Goal: Complete application form: Complete application form

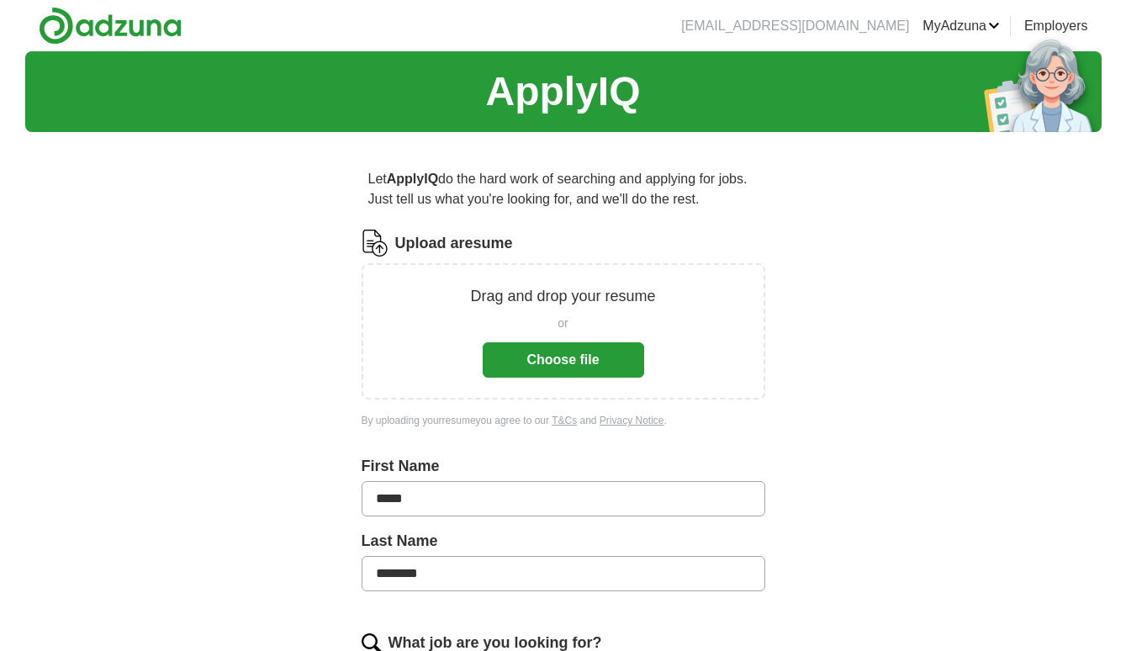
click at [619, 363] on button "Choose file" at bounding box center [563, 359] width 161 height 35
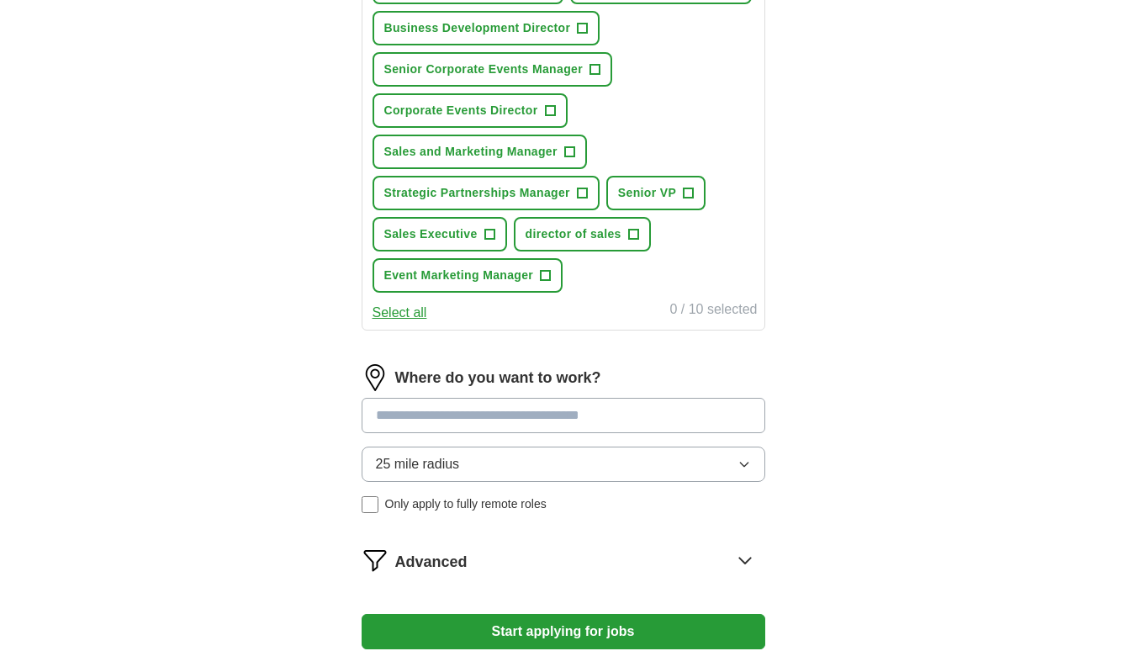
scroll to position [738, 0]
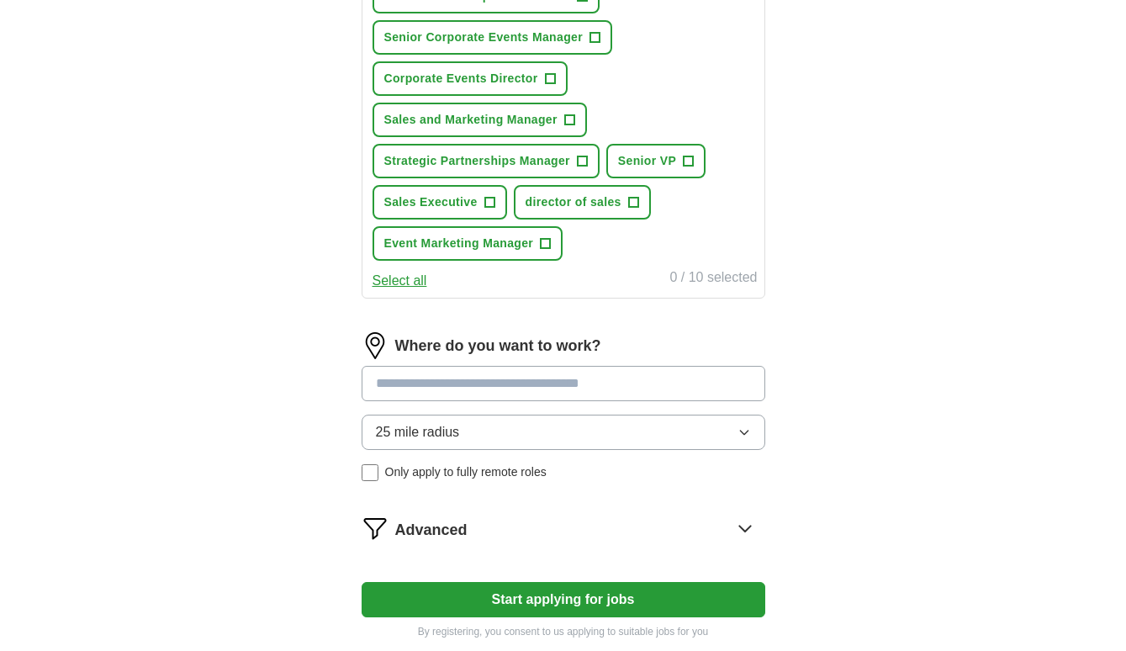
click at [701, 383] on input at bounding box center [564, 383] width 404 height 35
type input "*"
type input "******"
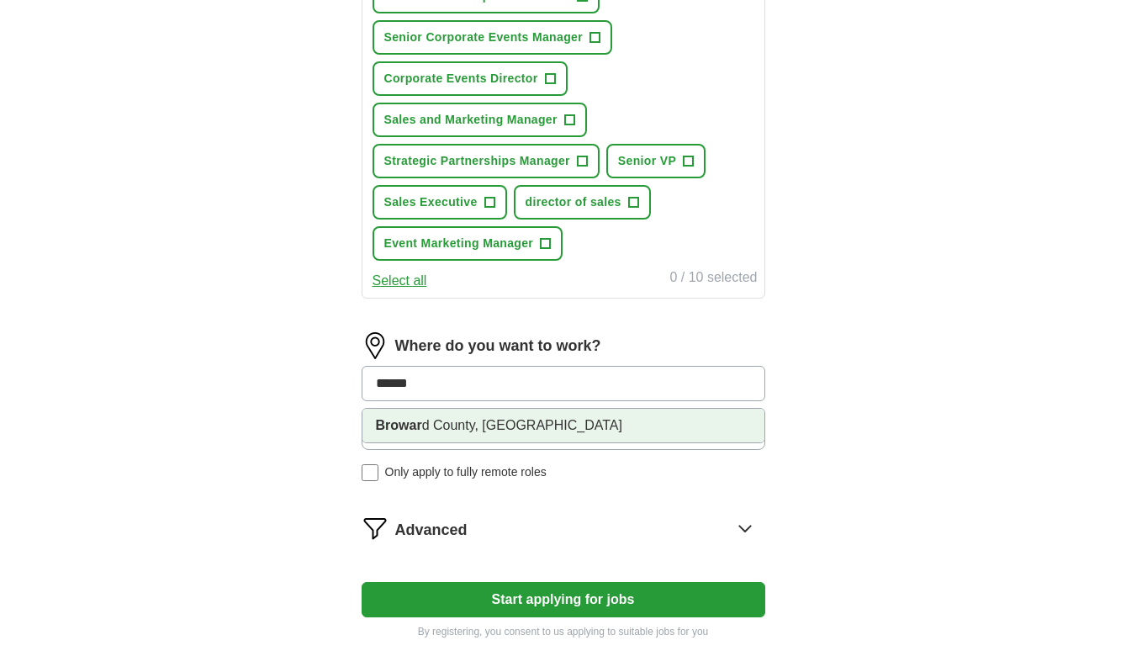
click at [668, 418] on li "[GEOGRAPHIC_DATA], [GEOGRAPHIC_DATA]" at bounding box center [563, 426] width 402 height 34
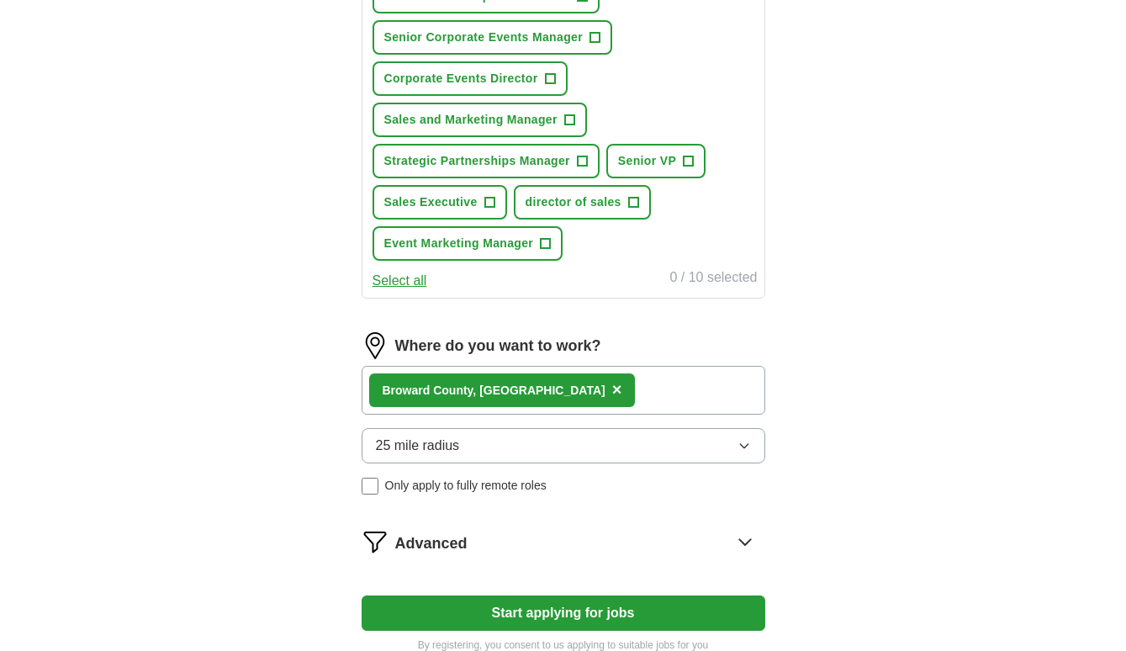
click at [668, 404] on div "[GEOGRAPHIC_DATA], [GEOGRAPHIC_DATA] ×" at bounding box center [564, 390] width 404 height 49
click at [631, 388] on div "[GEOGRAPHIC_DATA], [GEOGRAPHIC_DATA] ×" at bounding box center [564, 390] width 404 height 49
click at [547, 390] on div "[GEOGRAPHIC_DATA], [GEOGRAPHIC_DATA] ×" at bounding box center [564, 390] width 404 height 49
click at [583, 449] on button "25 mile radius" at bounding box center [564, 445] width 404 height 35
click at [611, 385] on div "[GEOGRAPHIC_DATA], [GEOGRAPHIC_DATA] ×" at bounding box center [564, 390] width 404 height 49
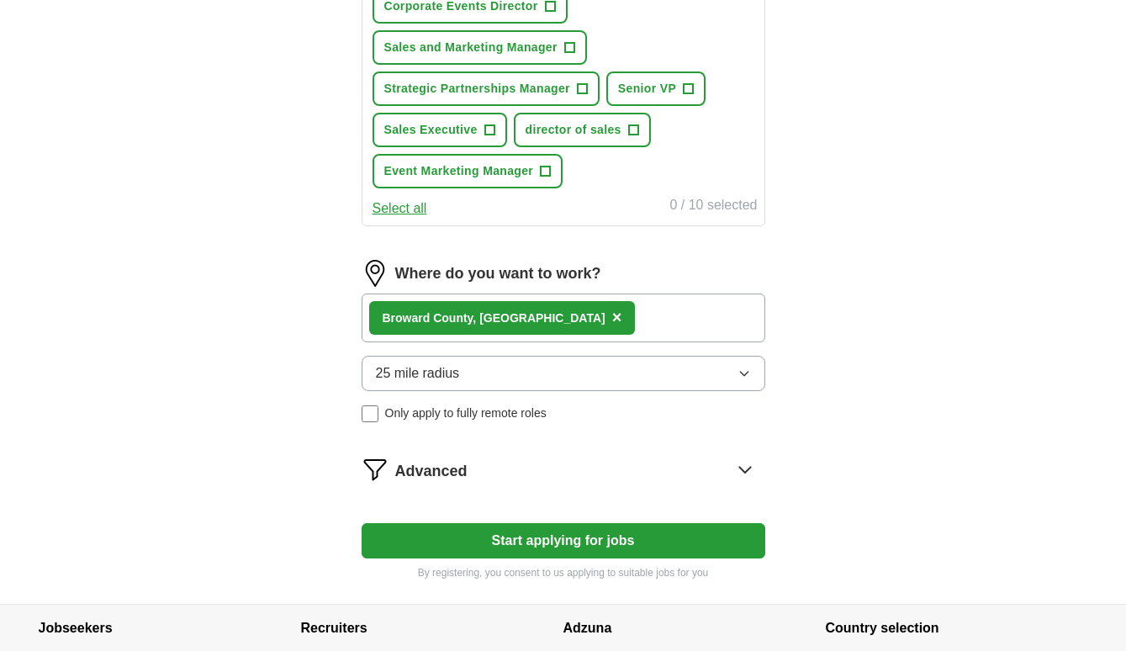
scroll to position [811, 0]
click at [501, 541] on button "Start applying for jobs" at bounding box center [564, 539] width 404 height 35
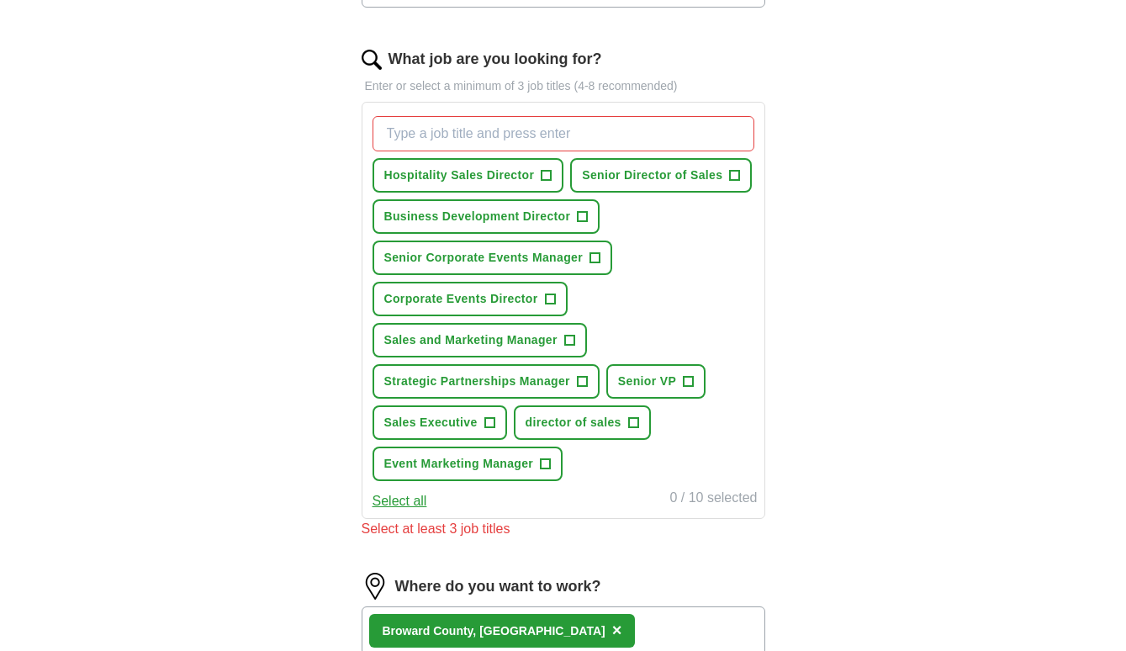
scroll to position [515, 0]
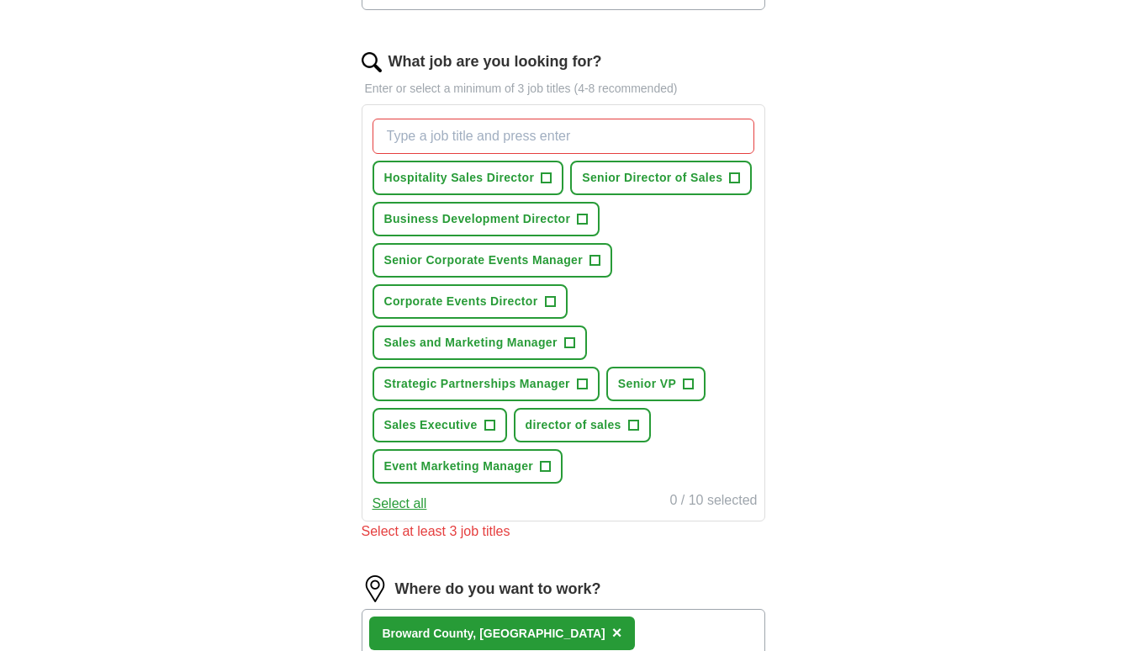
click at [551, 175] on span "+" at bounding box center [547, 178] width 10 height 13
click at [546, 468] on span "+" at bounding box center [546, 466] width 10 height 13
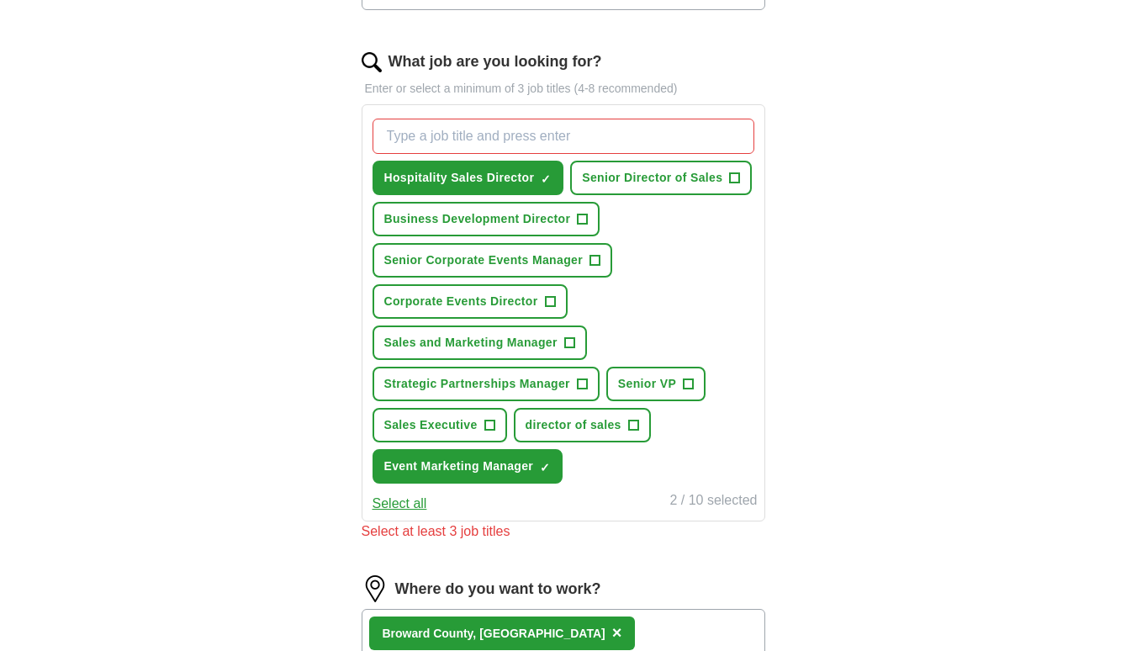
click at [633, 425] on span "+" at bounding box center [633, 425] width 10 height 13
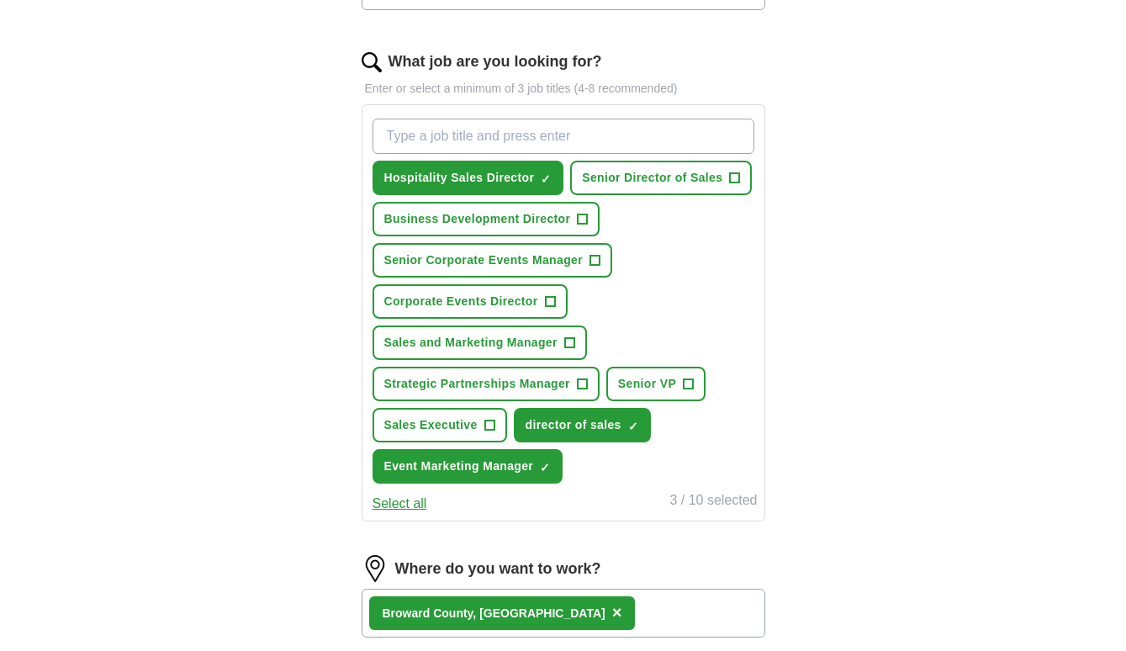
click at [553, 297] on span "+" at bounding box center [550, 301] width 10 height 13
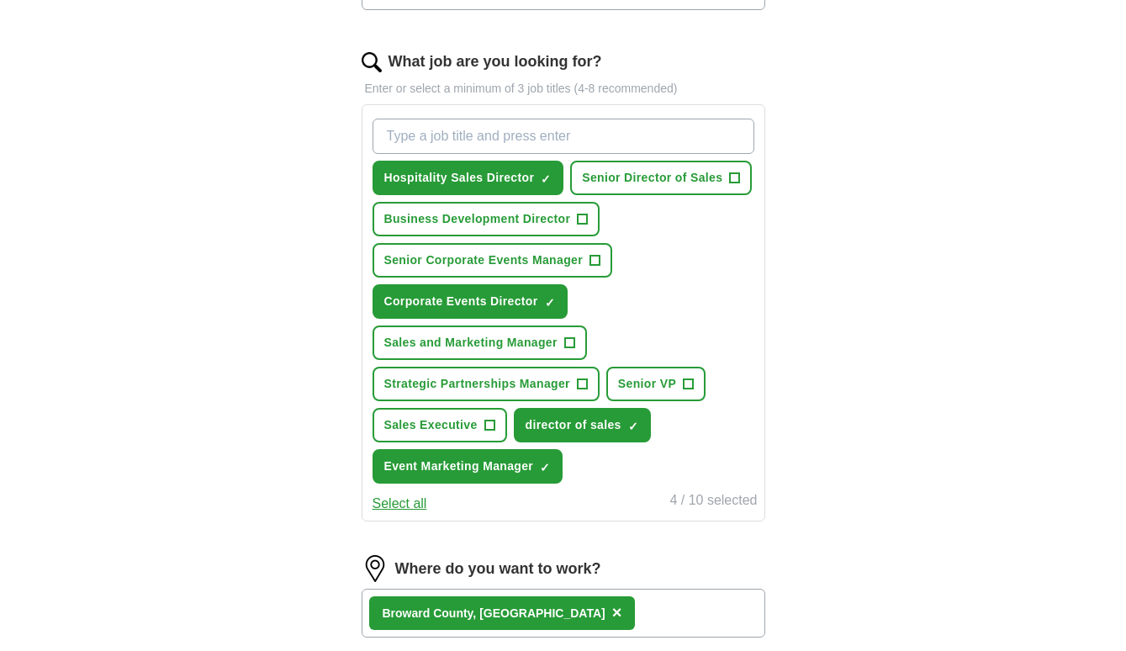
click at [593, 262] on span "+" at bounding box center [595, 260] width 10 height 13
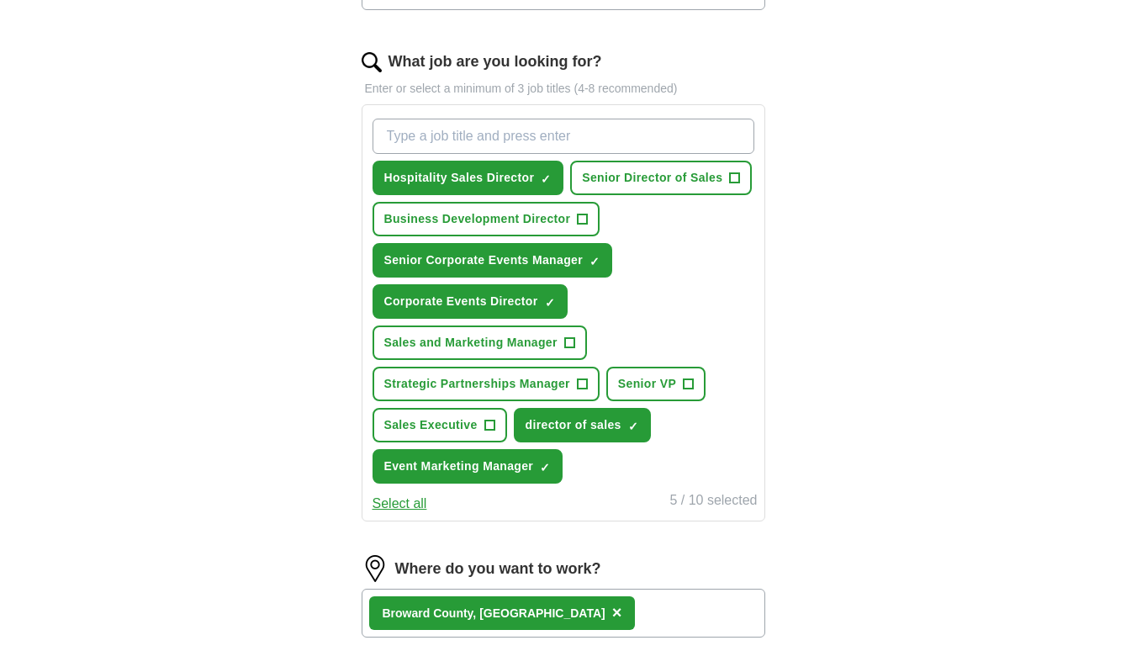
click at [578, 215] on span "+" at bounding box center [583, 219] width 10 height 13
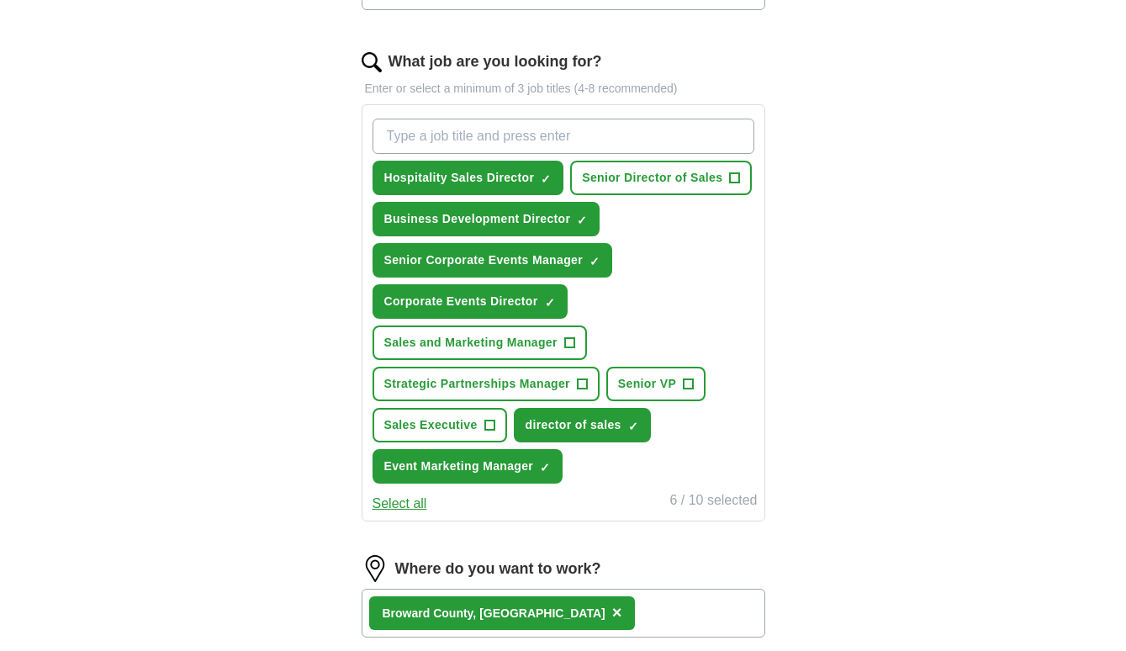
click at [722, 179] on button "Senior Director of Sales +" at bounding box center [661, 178] width 182 height 34
click at [666, 387] on span "Senior VP" at bounding box center [647, 384] width 58 height 18
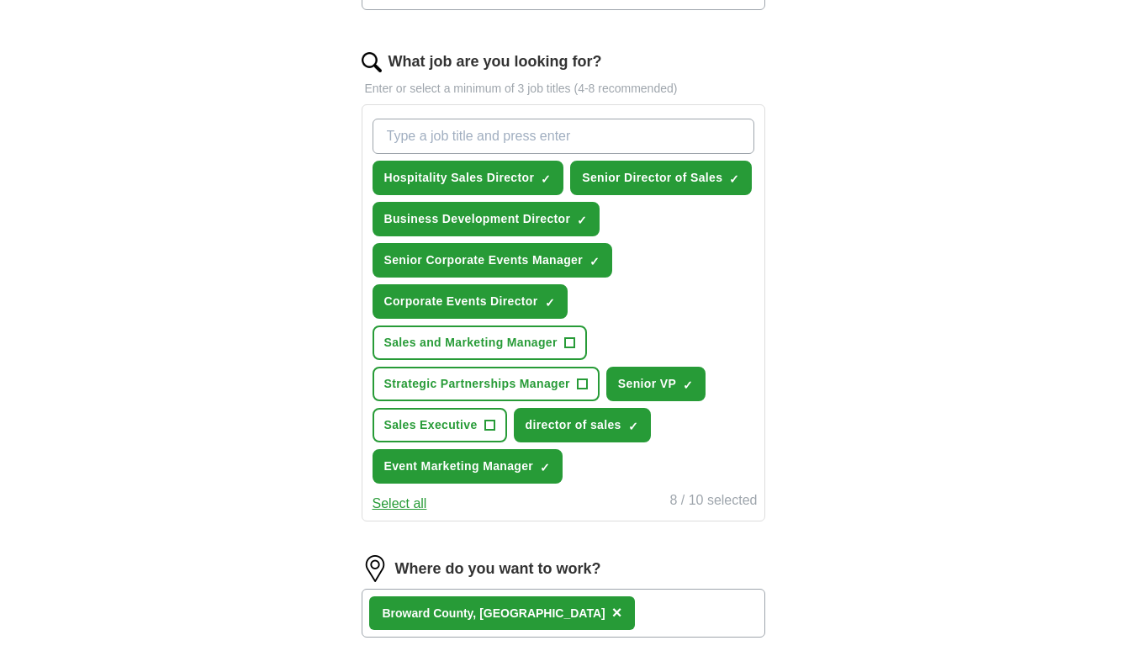
click at [532, 371] on button "Strategic Partnerships Manager +" at bounding box center [486, 384] width 227 height 34
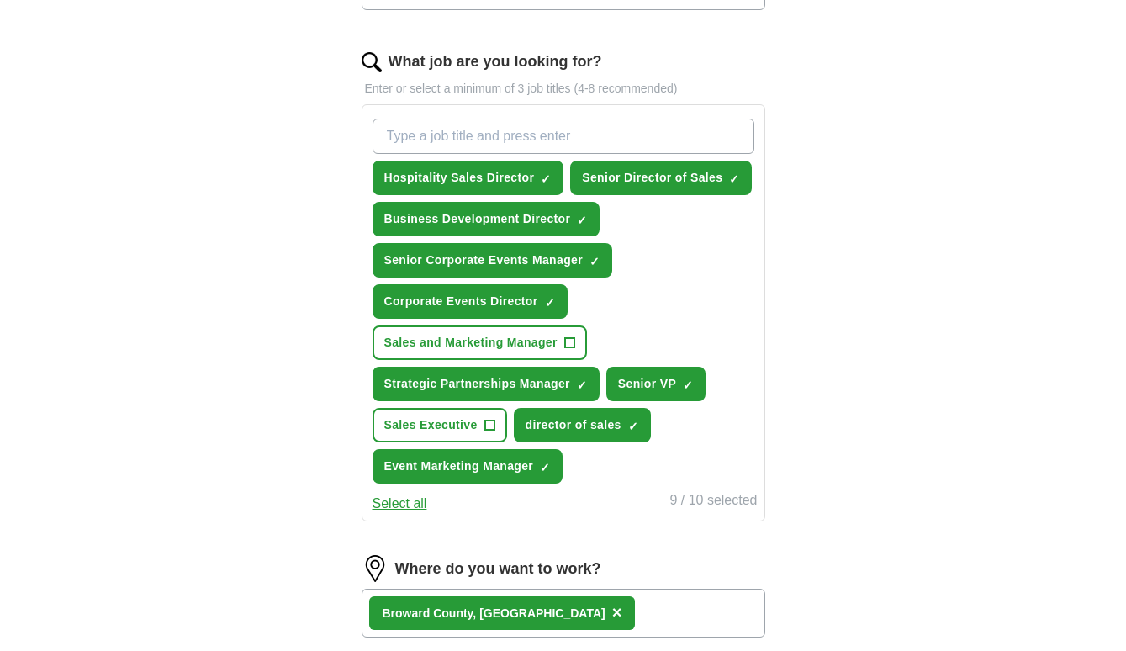
click at [532, 350] on span "Sales and Marketing Manager" at bounding box center [470, 343] width 173 height 18
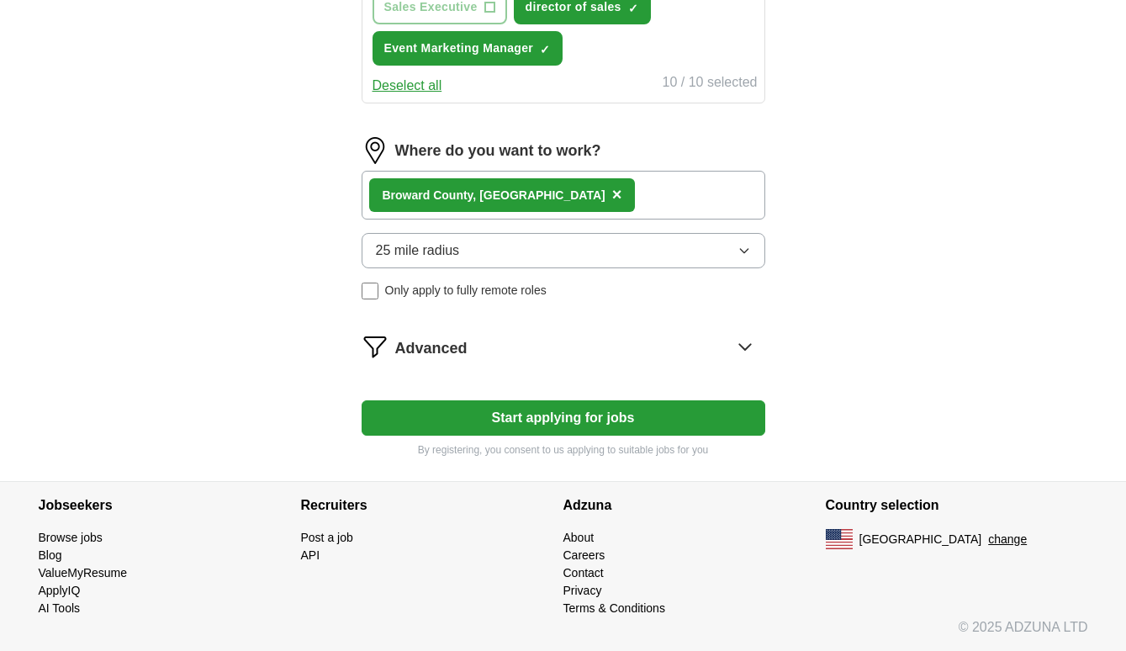
scroll to position [933, 0]
click at [687, 428] on button "Start applying for jobs" at bounding box center [564, 417] width 404 height 35
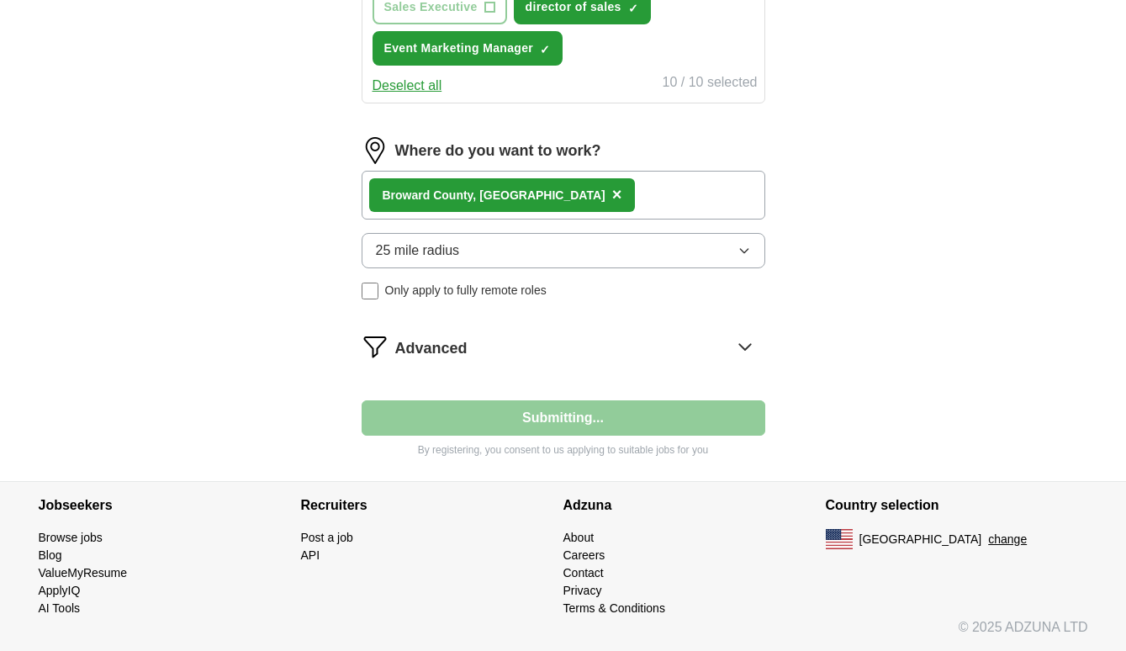
select select "**"
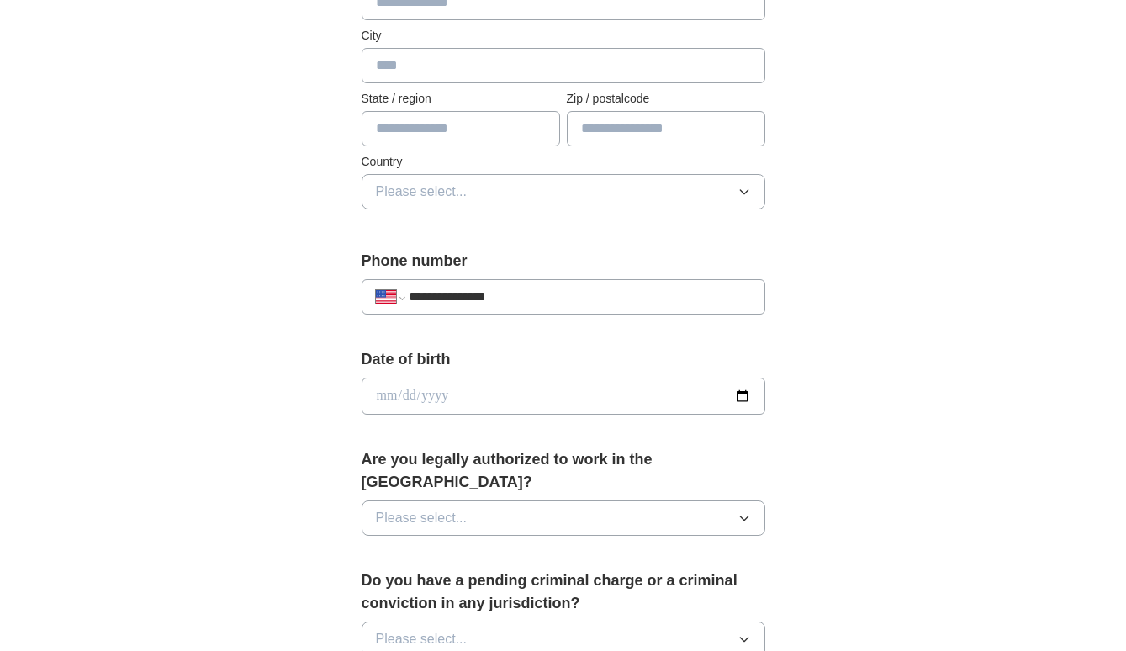
scroll to position [527, 0]
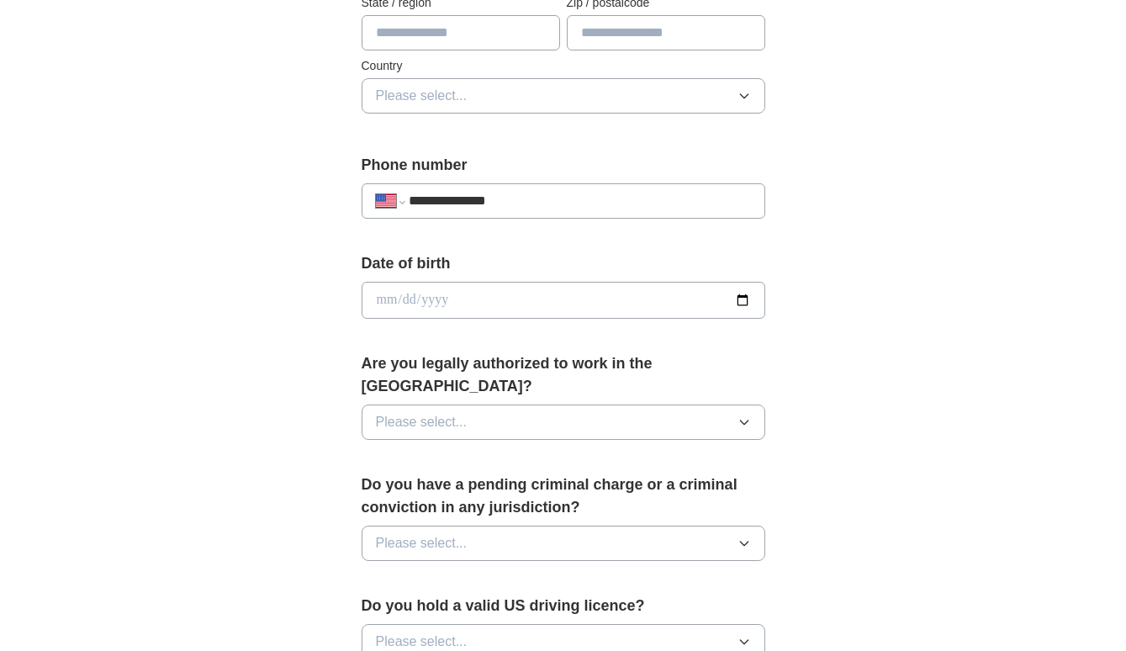
type input "**********"
click at [389, 299] on input "date" at bounding box center [564, 300] width 404 height 37
click at [405, 303] on input "date" at bounding box center [564, 300] width 404 height 37
click at [433, 299] on input "date" at bounding box center [564, 300] width 404 height 37
type input "**********"
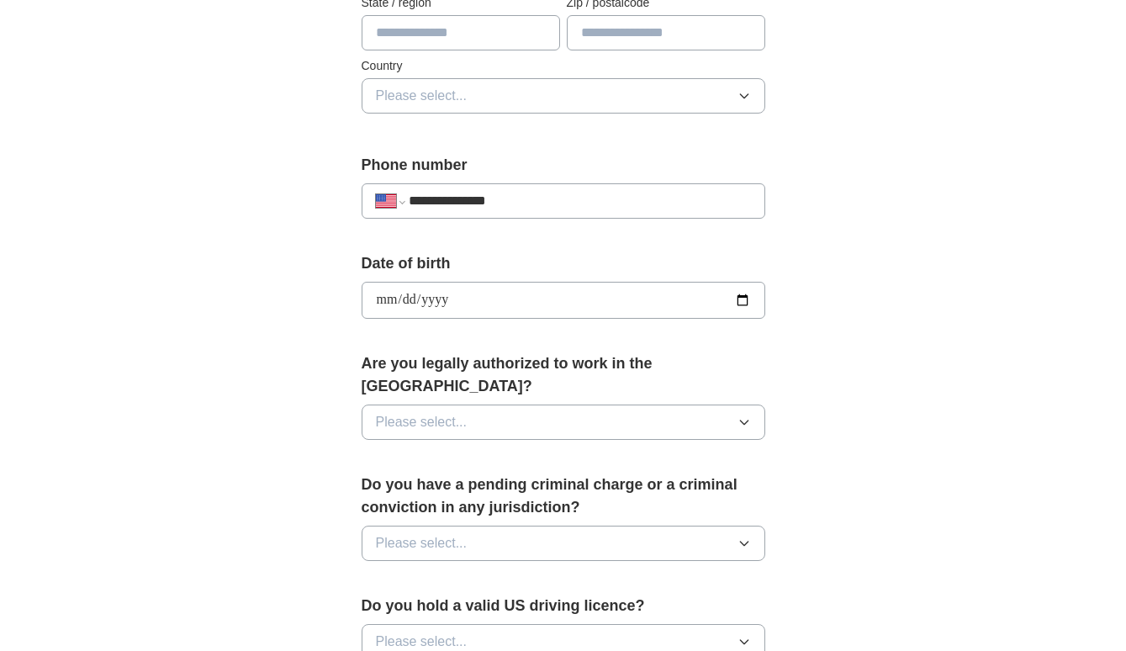
click at [567, 335] on form "**********" at bounding box center [564, 439] width 404 height 1200
click at [553, 380] on div "Are you legally authorized to work in the [GEOGRAPHIC_DATA]? Please select..." at bounding box center [564, 402] width 404 height 101
click at [547, 405] on button "Please select..." at bounding box center [564, 422] width 404 height 35
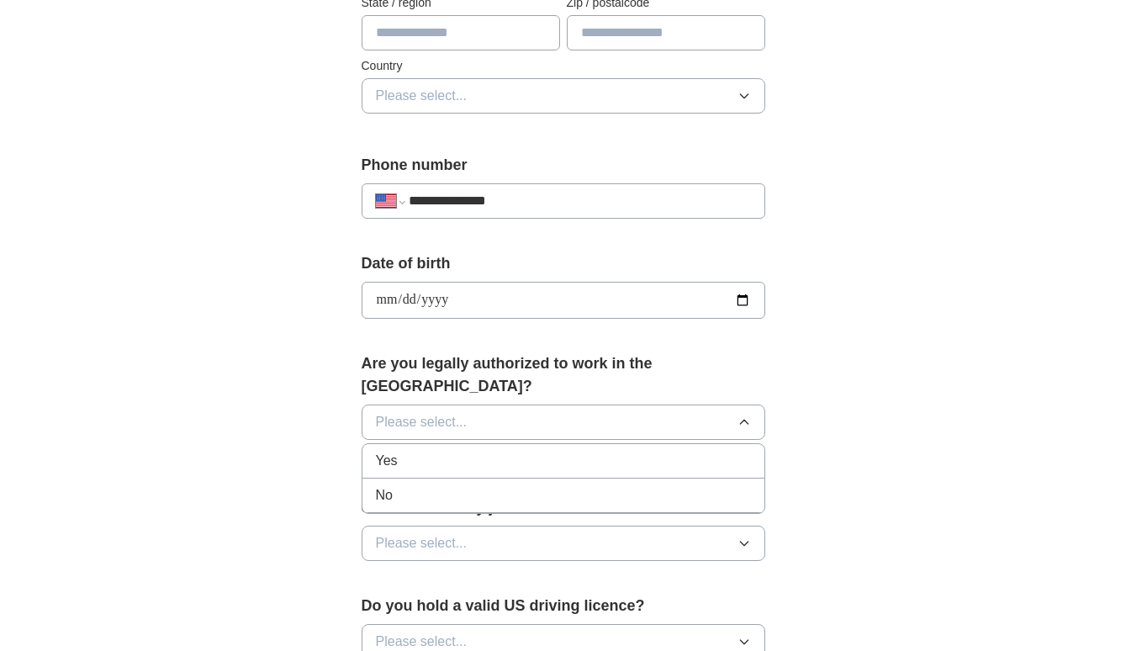
click at [515, 451] on div "Yes" at bounding box center [563, 461] width 375 height 20
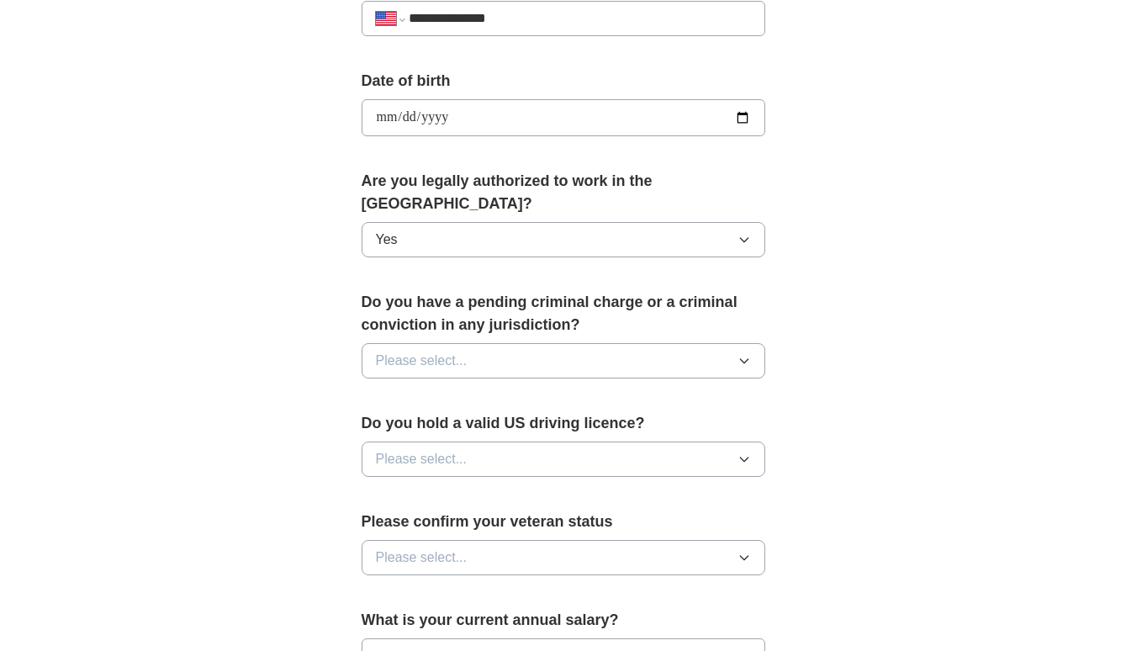
scroll to position [713, 0]
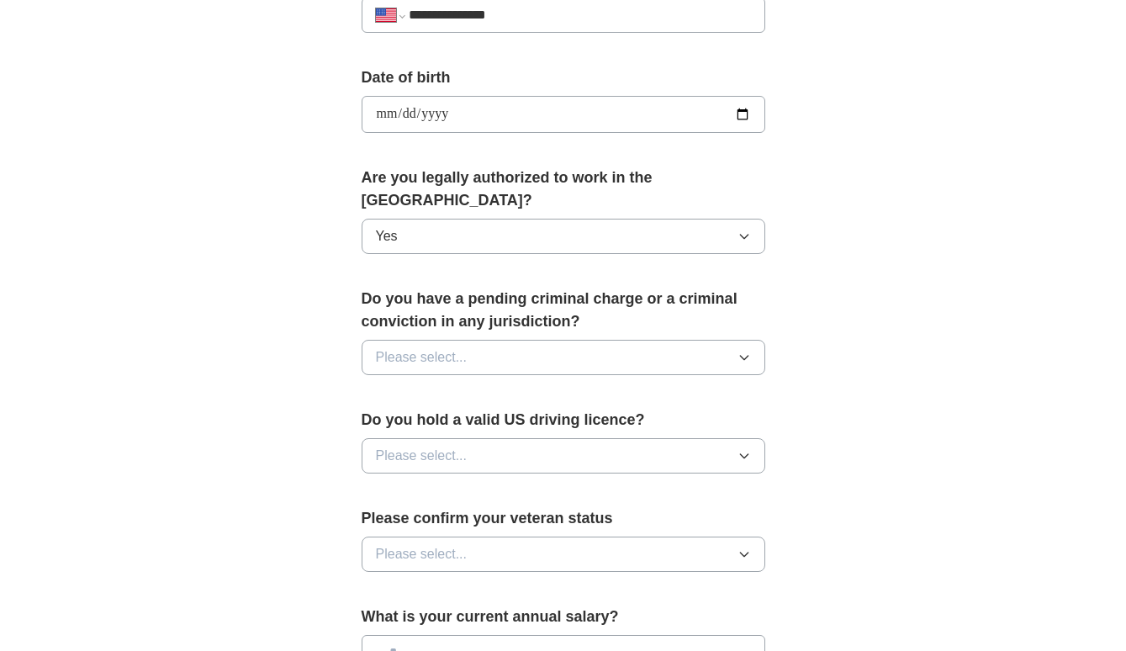
click at [509, 342] on button "Please select..." at bounding box center [564, 357] width 404 height 35
click at [484, 421] on div "No" at bounding box center [563, 431] width 375 height 20
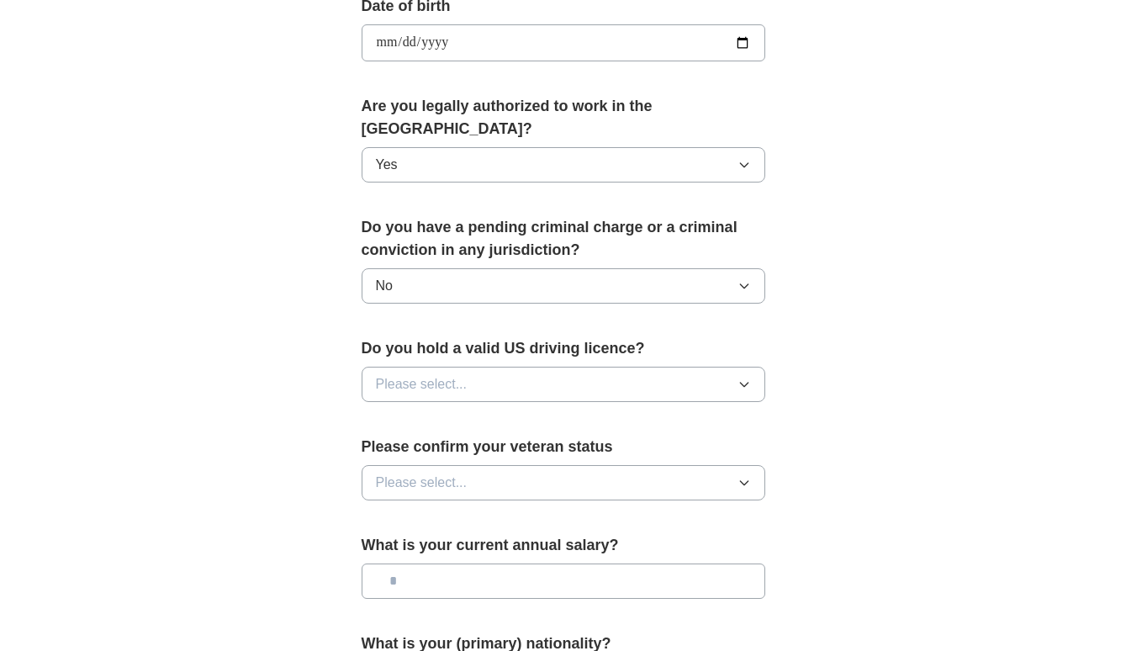
scroll to position [788, 0]
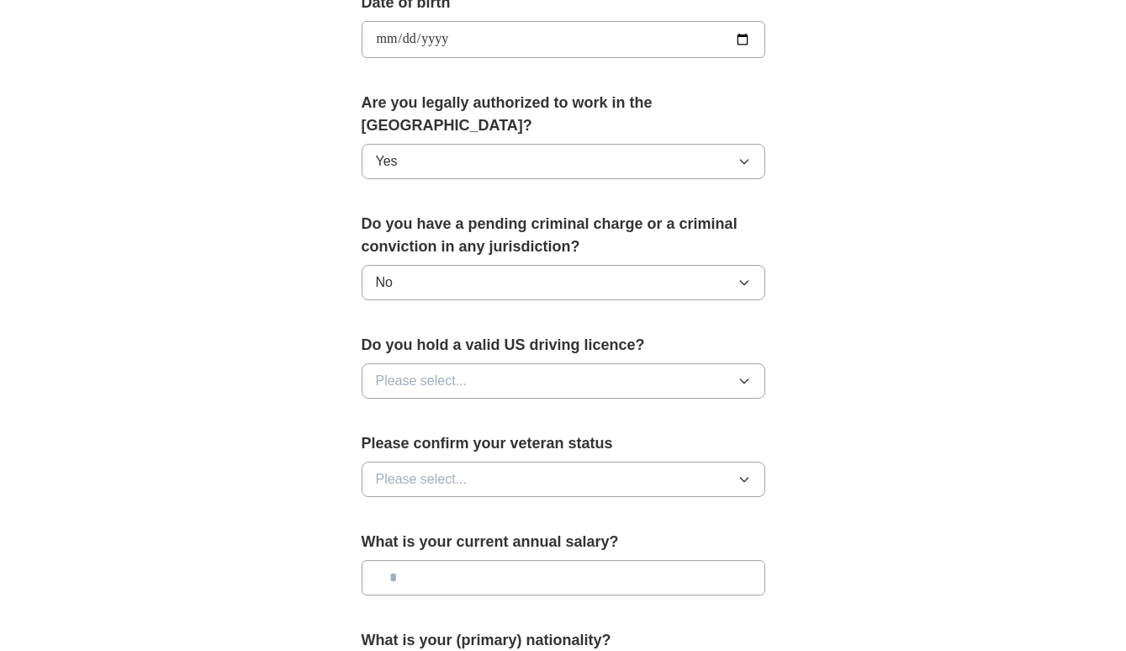
click at [483, 363] on button "Please select..." at bounding box center [564, 380] width 404 height 35
click at [459, 410] on div "Yes" at bounding box center [563, 420] width 375 height 20
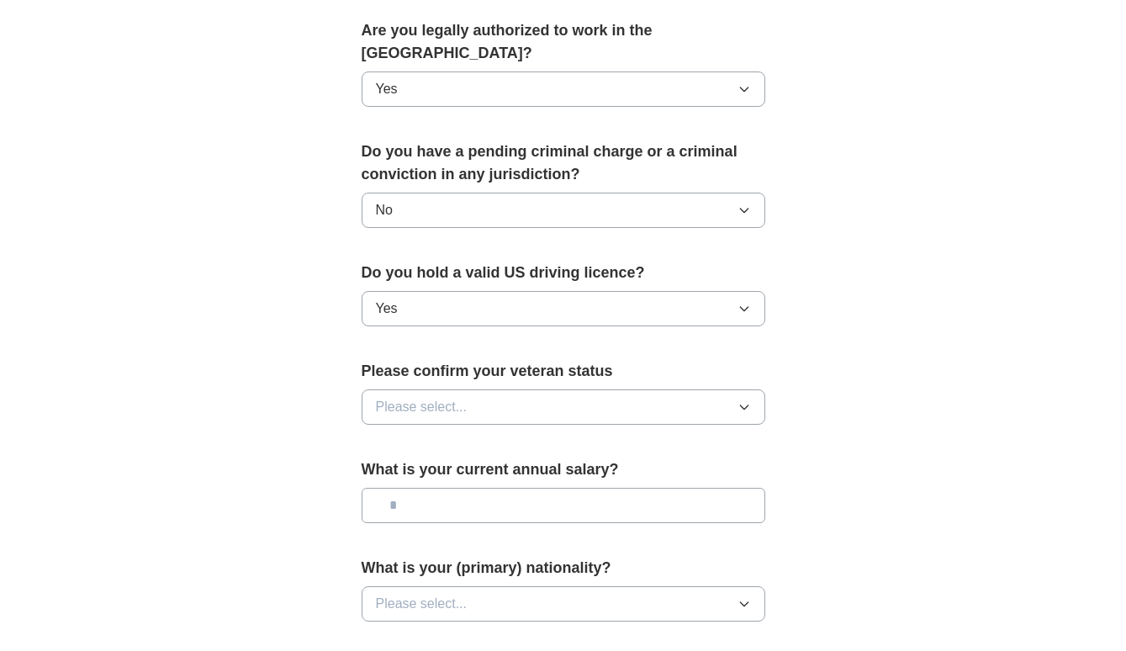
scroll to position [900, 0]
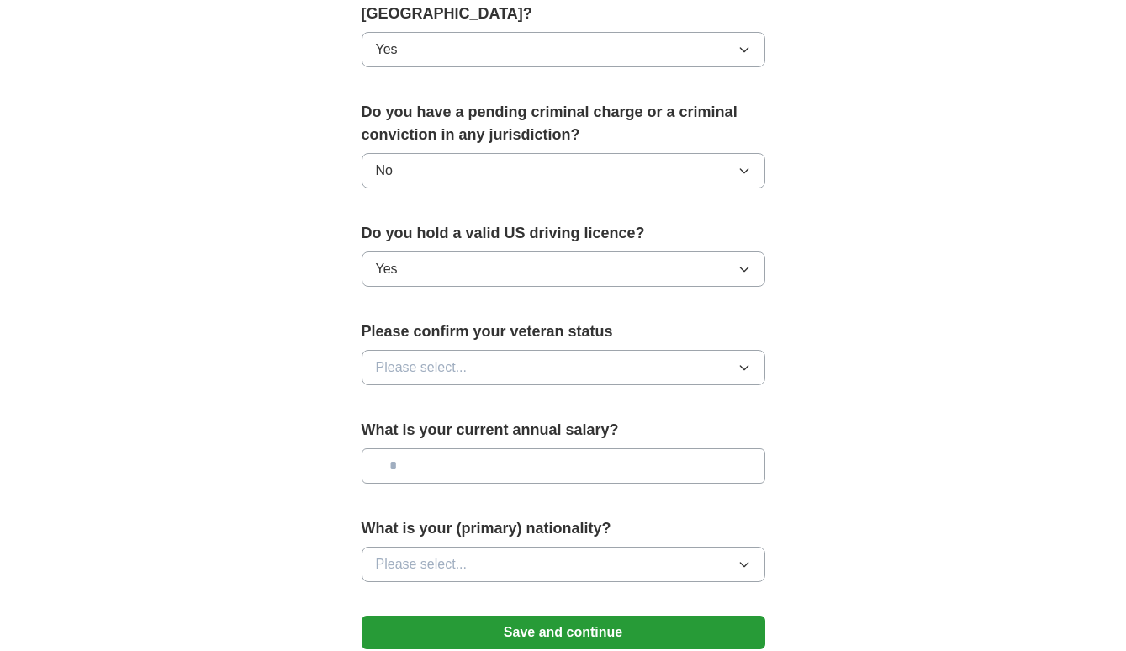
click at [527, 350] on button "Please select..." at bounding box center [564, 367] width 404 height 35
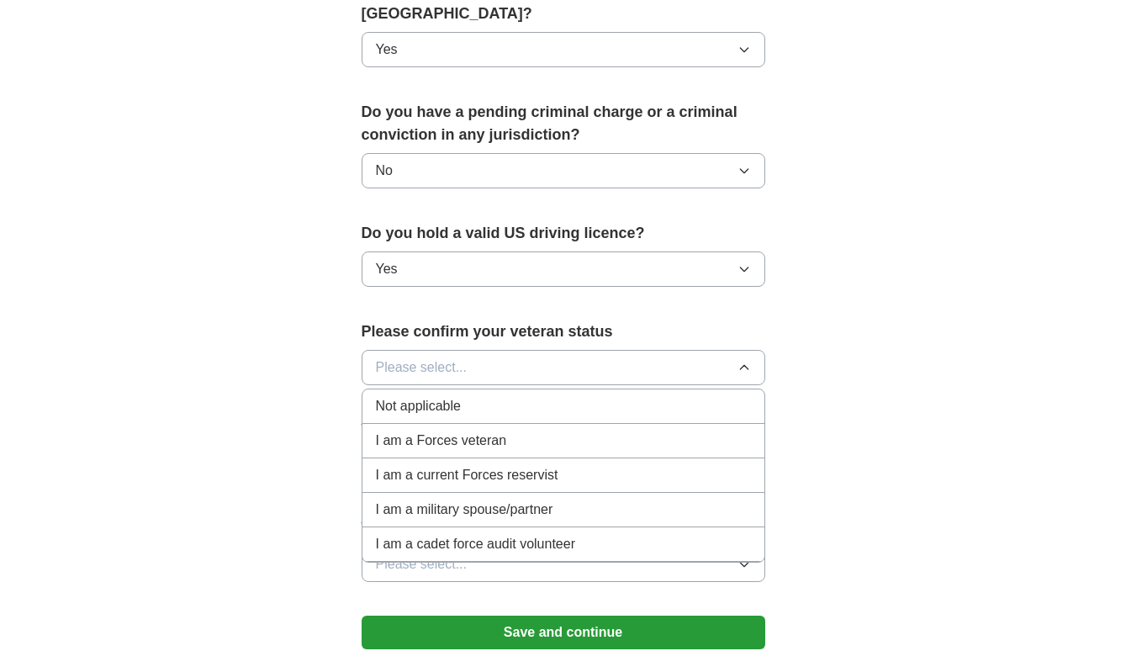
click at [504, 396] on div "Not applicable" at bounding box center [563, 406] width 375 height 20
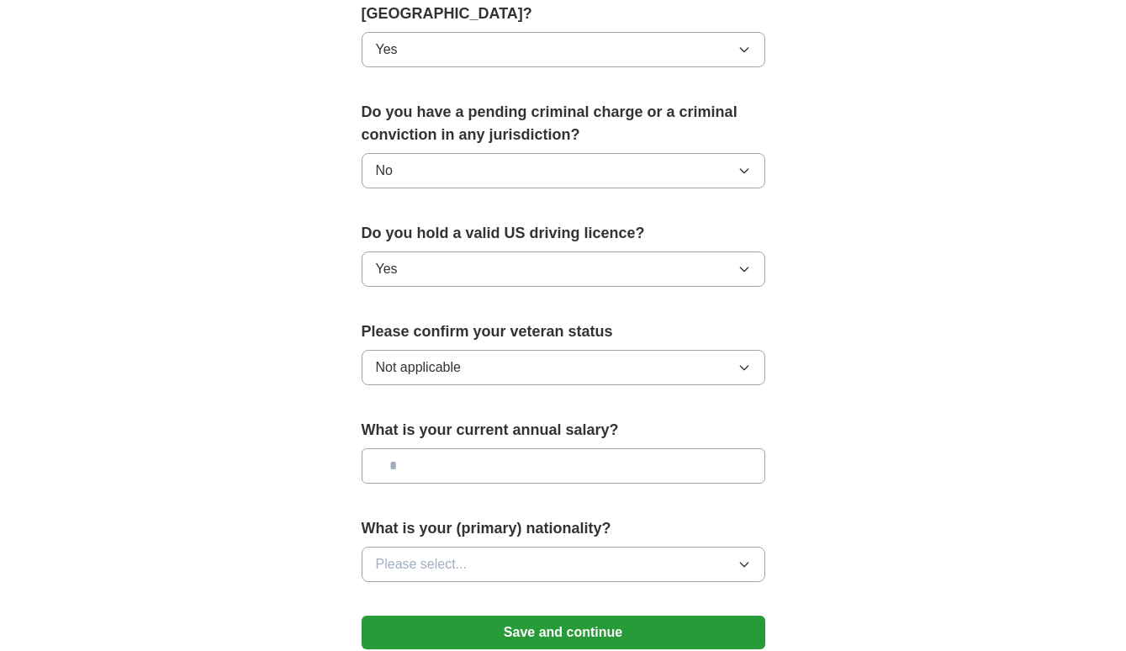
scroll to position [970, 0]
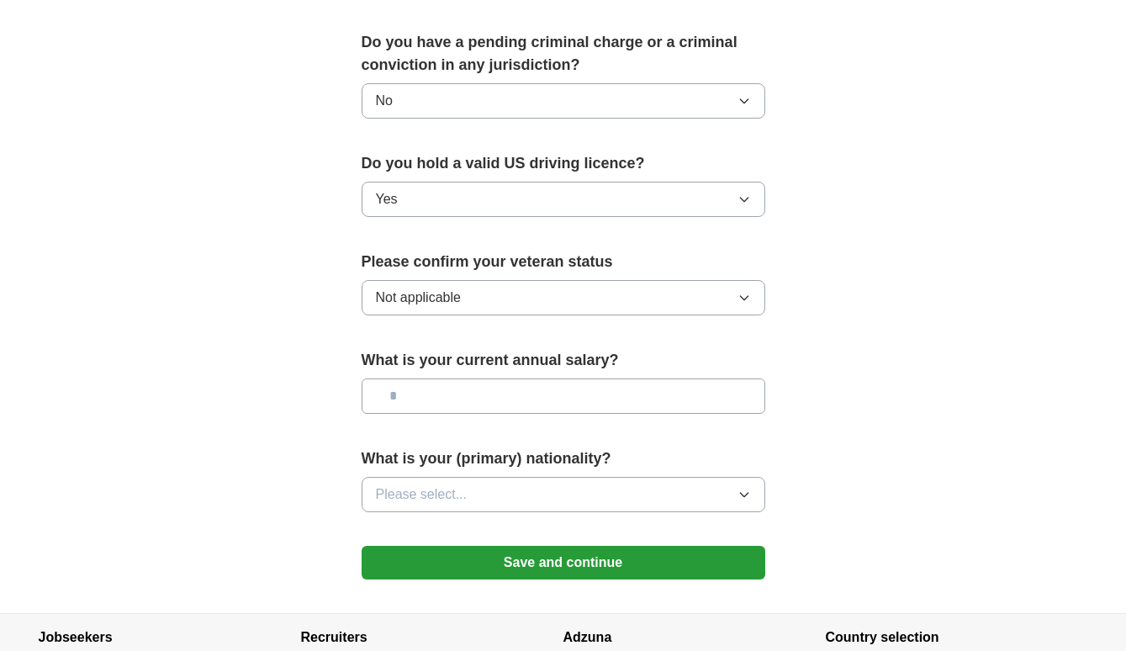
click at [500, 378] on input "text" at bounding box center [564, 395] width 404 height 35
type input "**"
type input "********"
click at [550, 477] on button "Please select..." at bounding box center [564, 494] width 404 height 35
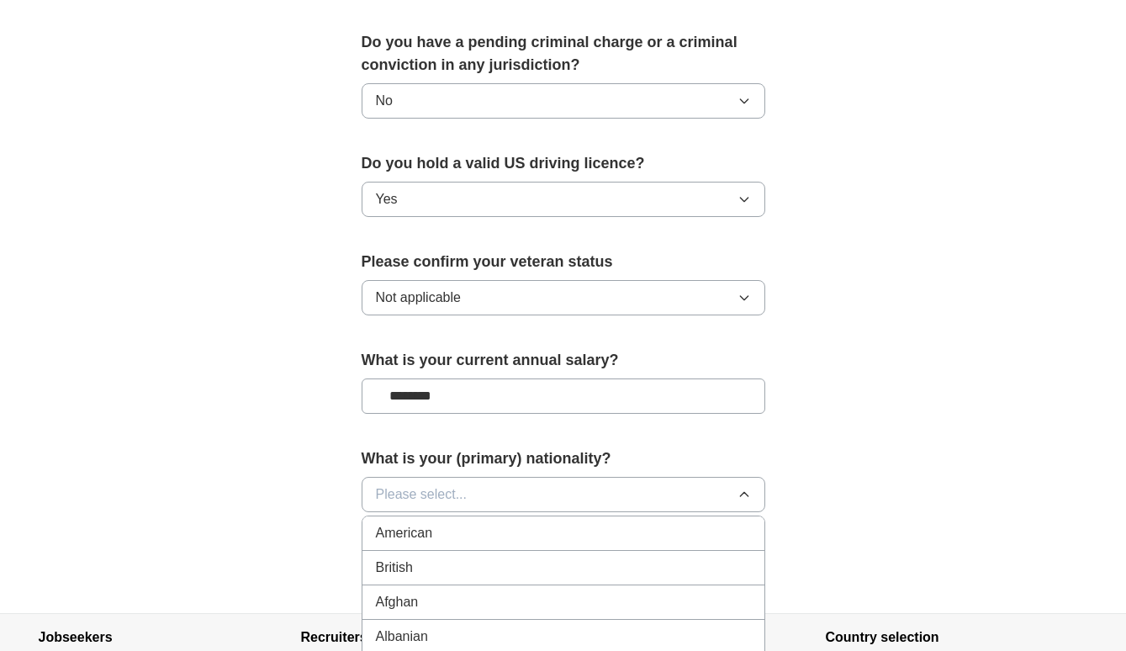
click at [521, 523] on div "American" at bounding box center [563, 533] width 375 height 20
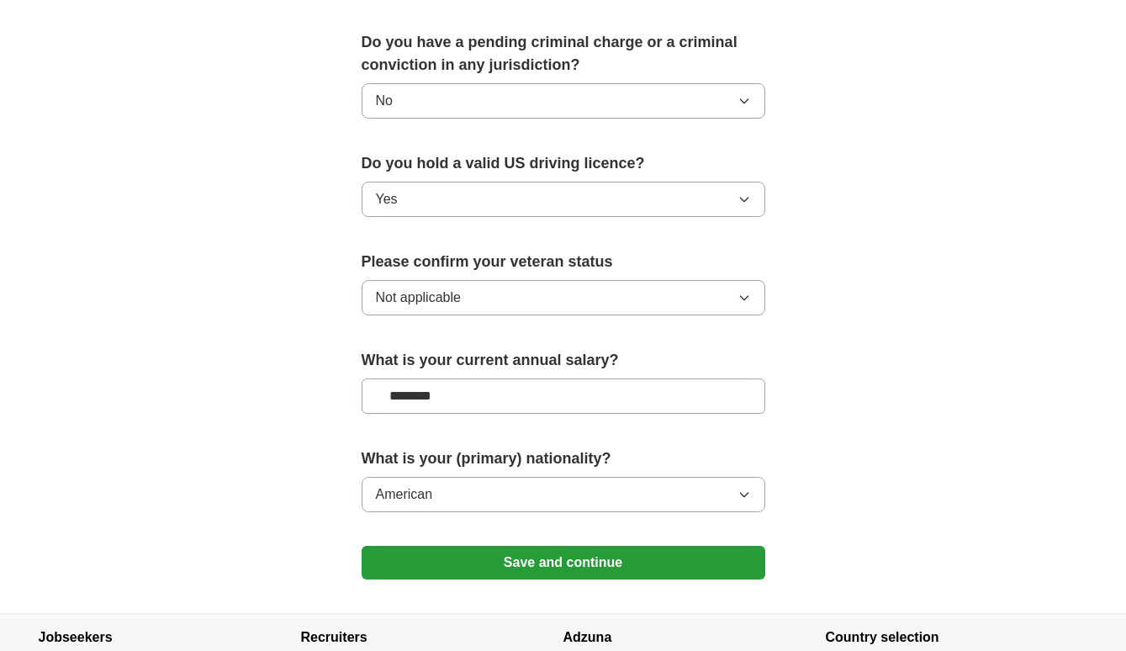
click at [515, 551] on button "Save and continue" at bounding box center [564, 563] width 404 height 34
